Goal: Information Seeking & Learning: Learn about a topic

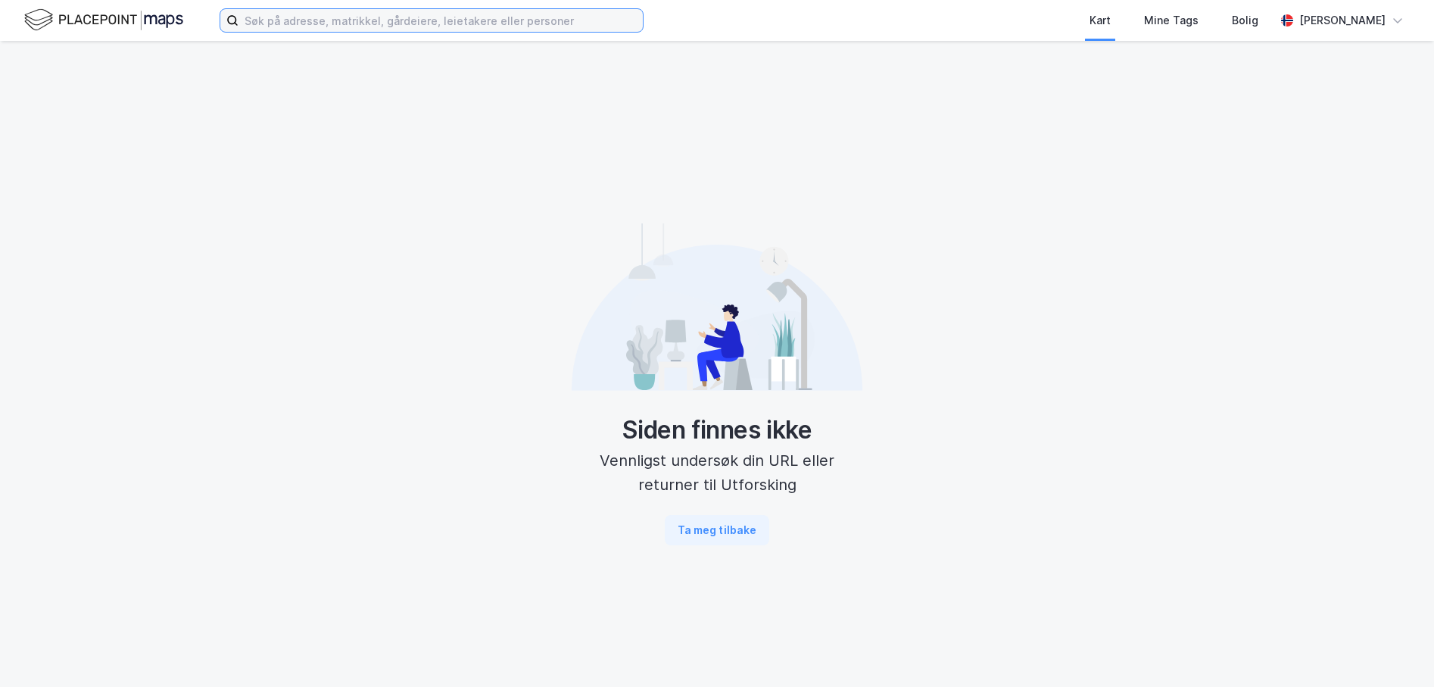
click at [362, 26] on input at bounding box center [440, 20] width 404 height 23
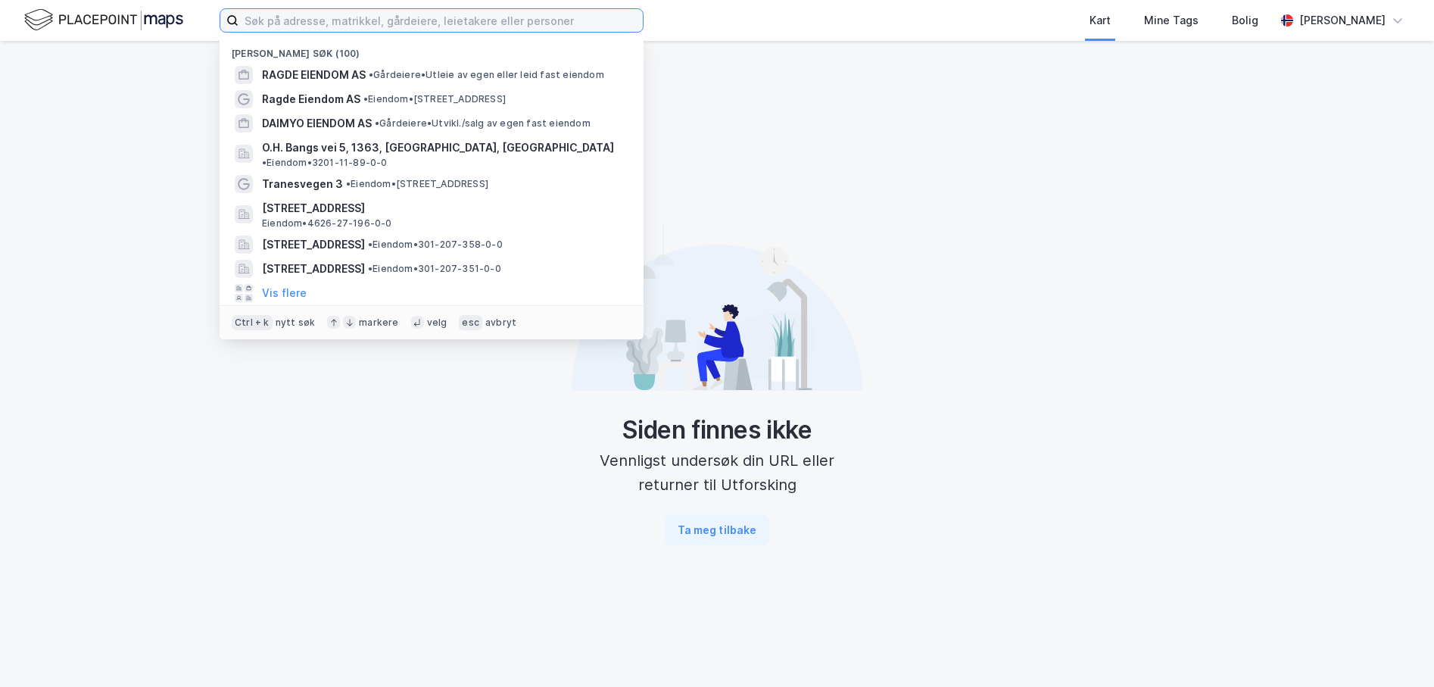
paste input "Tollbugata 17"
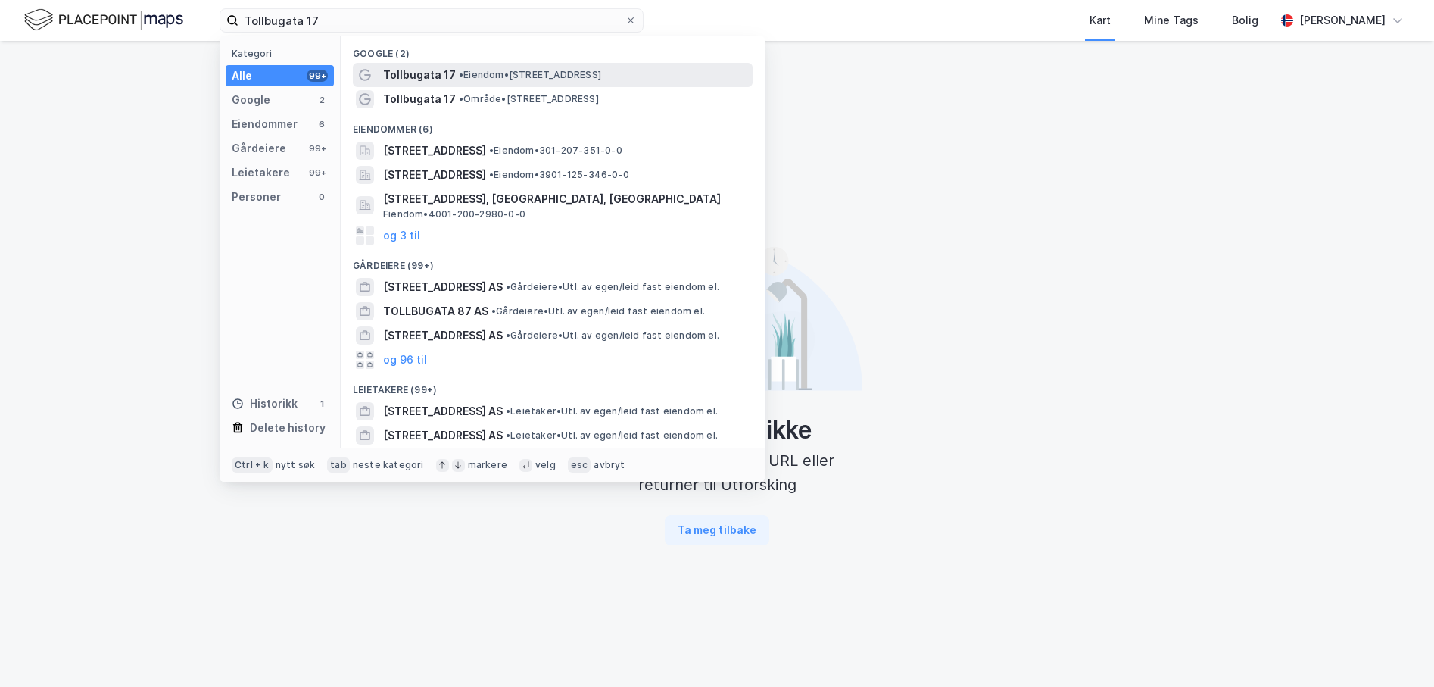
click at [405, 73] on span "Tollbugata 17" at bounding box center [419, 75] width 73 height 18
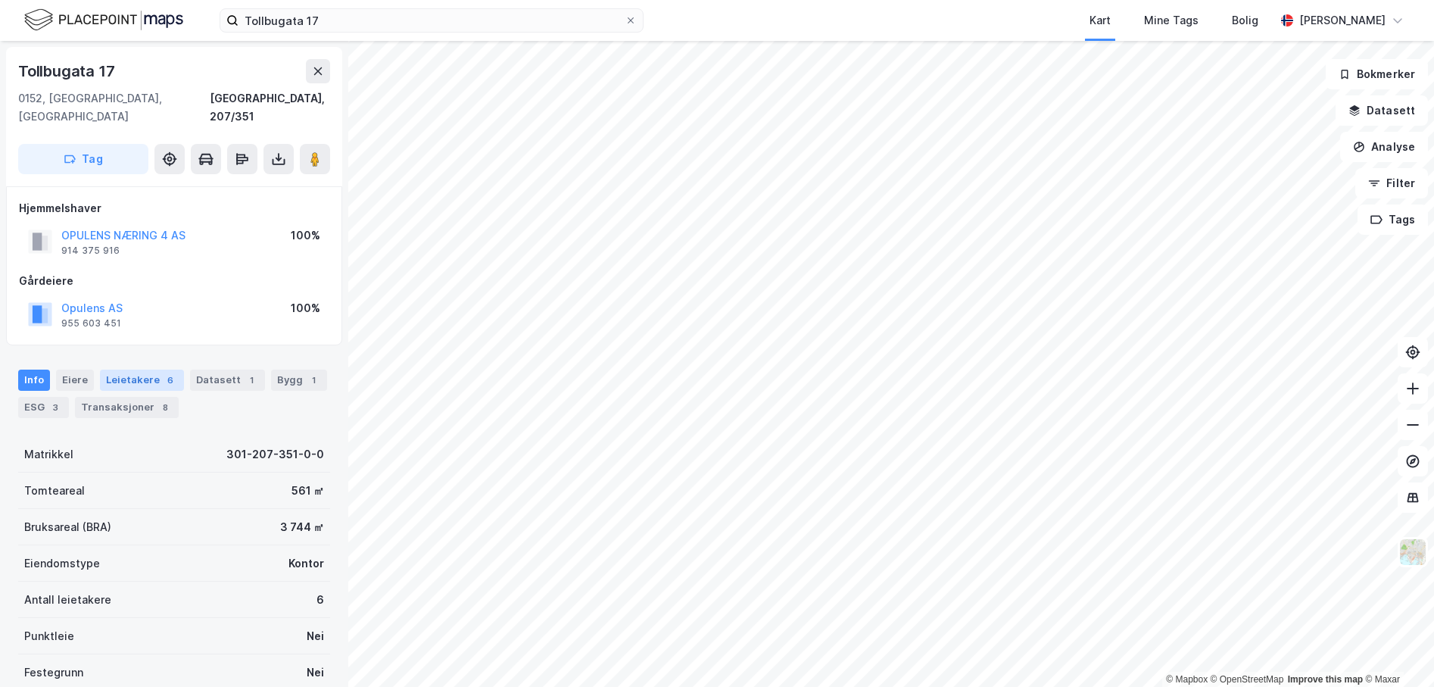
click at [129, 369] on div "Leietakere 6" at bounding box center [142, 379] width 84 height 21
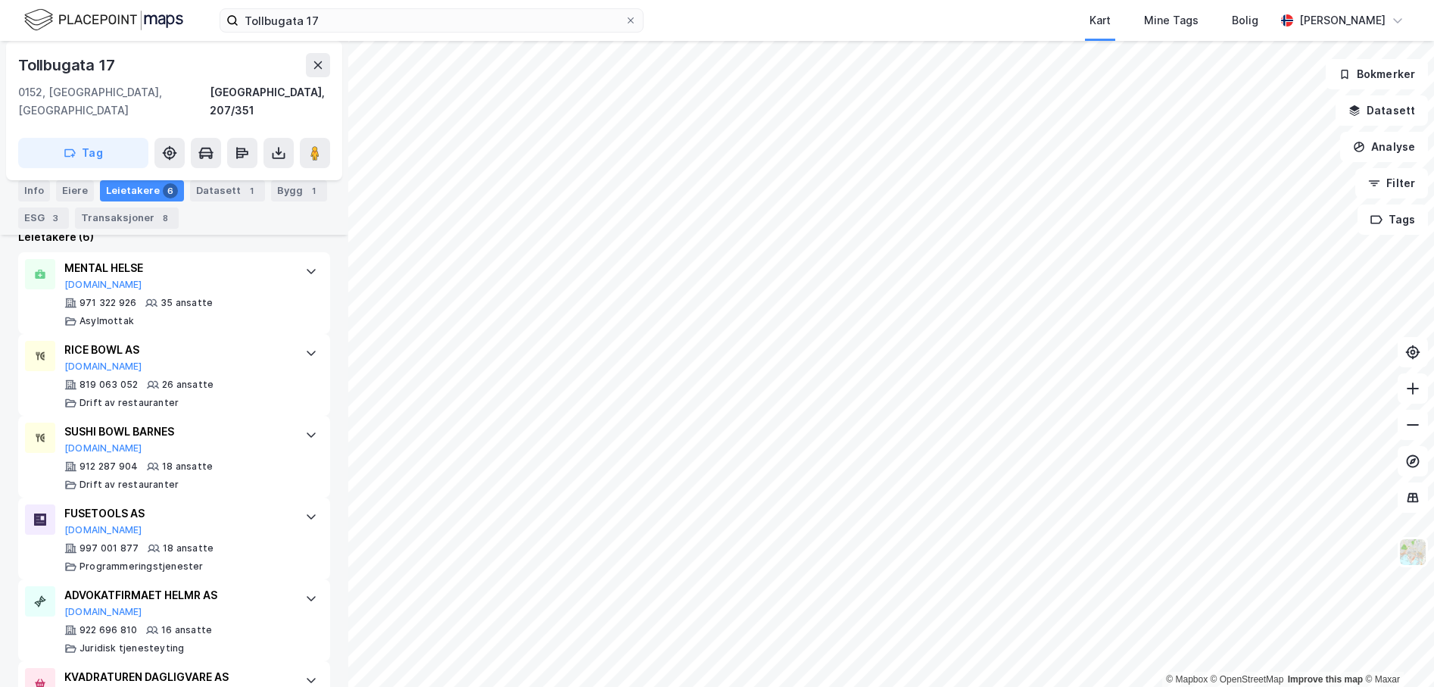
scroll to position [525, 0]
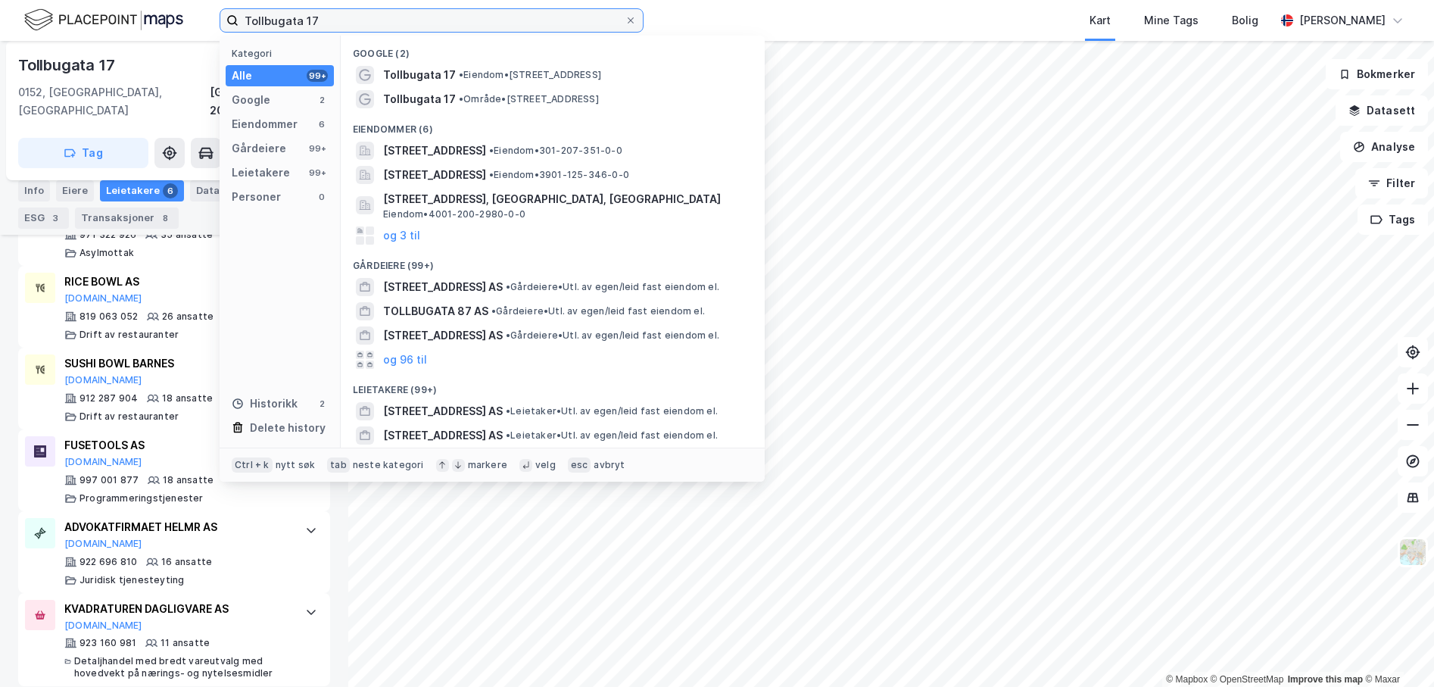
click at [344, 24] on input "Tollbugata 17" at bounding box center [431, 20] width 386 height 23
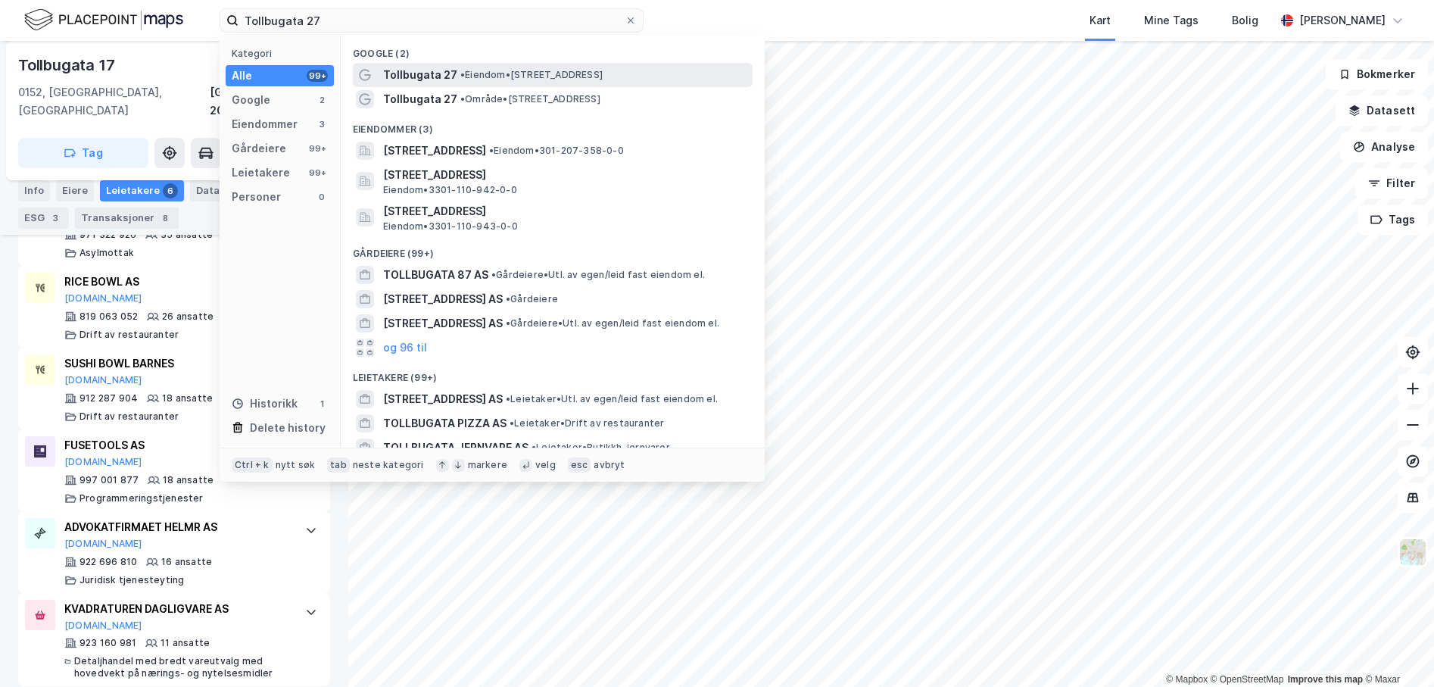
click at [469, 76] on span "• Eiendom • [STREET_ADDRESS]" at bounding box center [531, 75] width 142 height 12
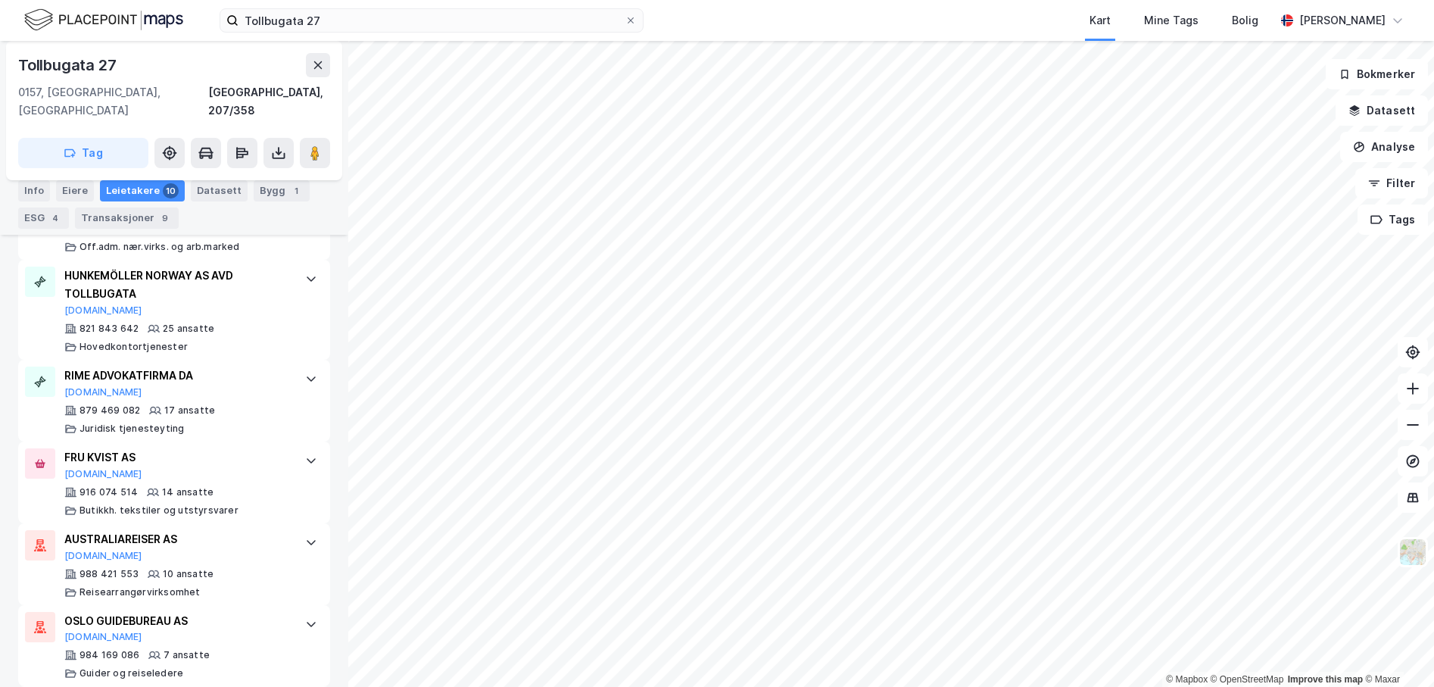
scroll to position [533, 0]
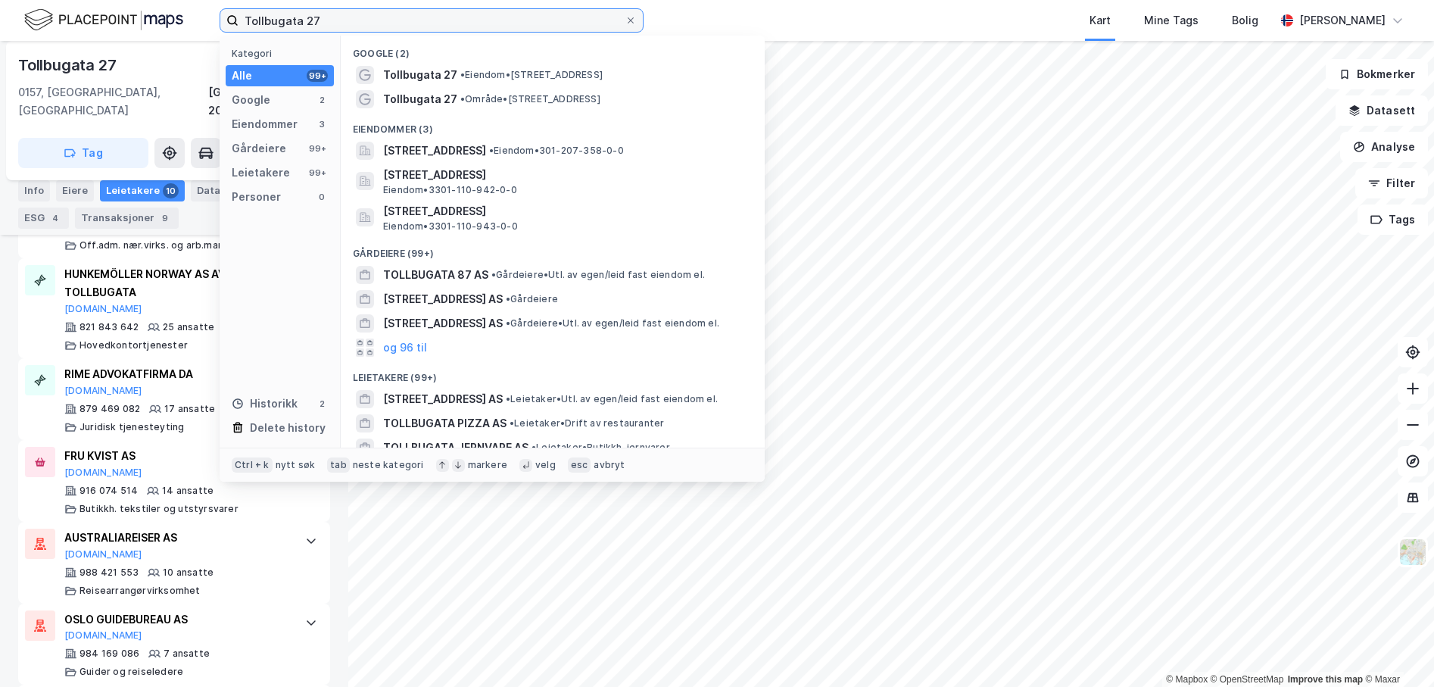
drag, startPoint x: 356, startPoint y: 22, endPoint x: 99, endPoint y: 0, distance: 257.6
click at [99, 0] on div "Tollbugata 27 Kategori Alle 99+ Google 2 Eiendommer 3 Gårdeiere 99+ Leietakere …" at bounding box center [717, 20] width 1434 height 41
paste input "Øvre Slottsgate 2B"
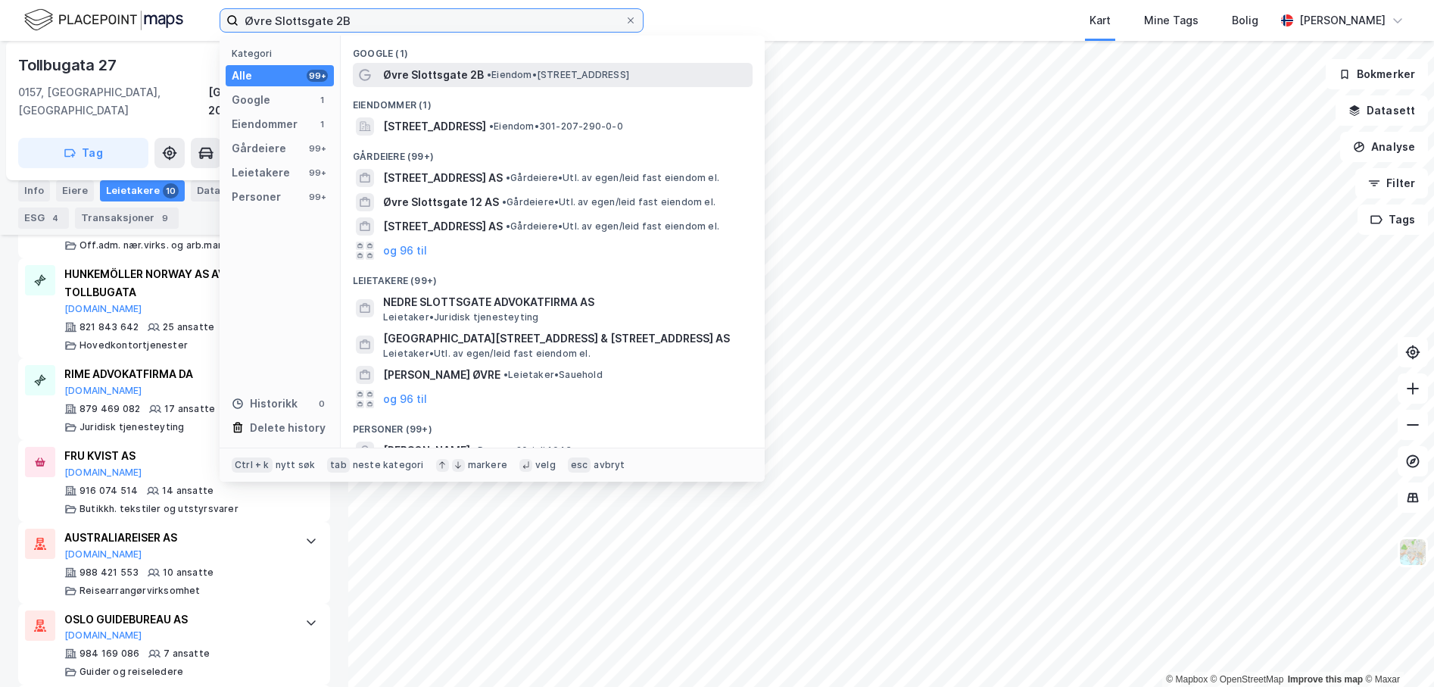
type input "Øvre Slottsgate 2B"
click at [530, 76] on span "• Eiendom • [STREET_ADDRESS]" at bounding box center [558, 75] width 142 height 12
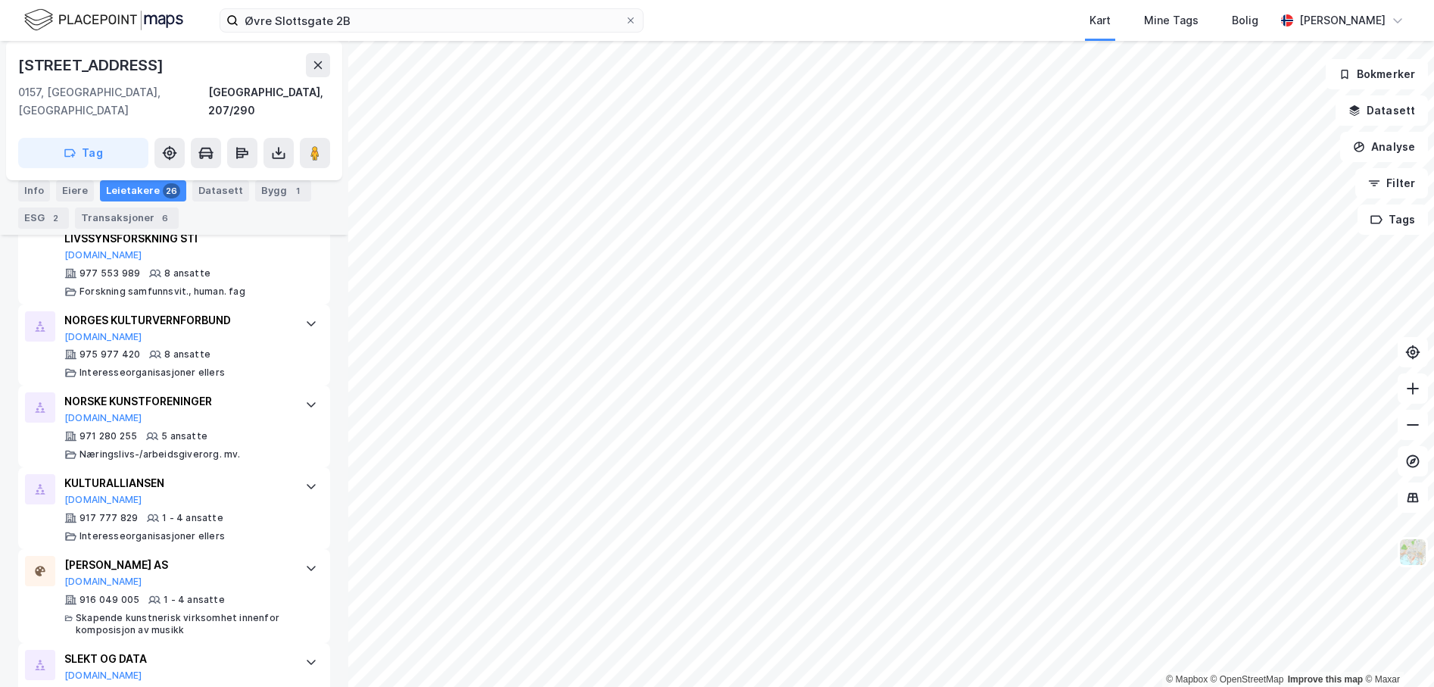
scroll to position [1358, 0]
